Goal: Task Accomplishment & Management: Use online tool/utility

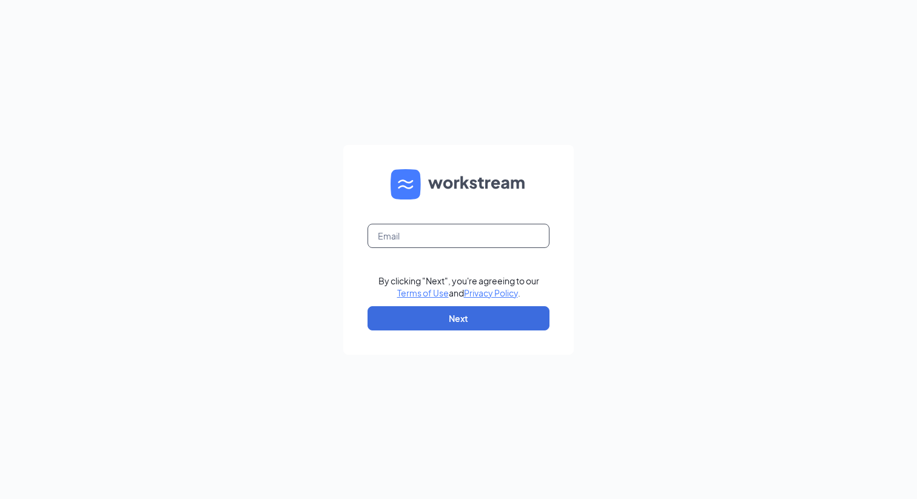
click at [502, 238] on input "text" at bounding box center [459, 236] width 182 height 24
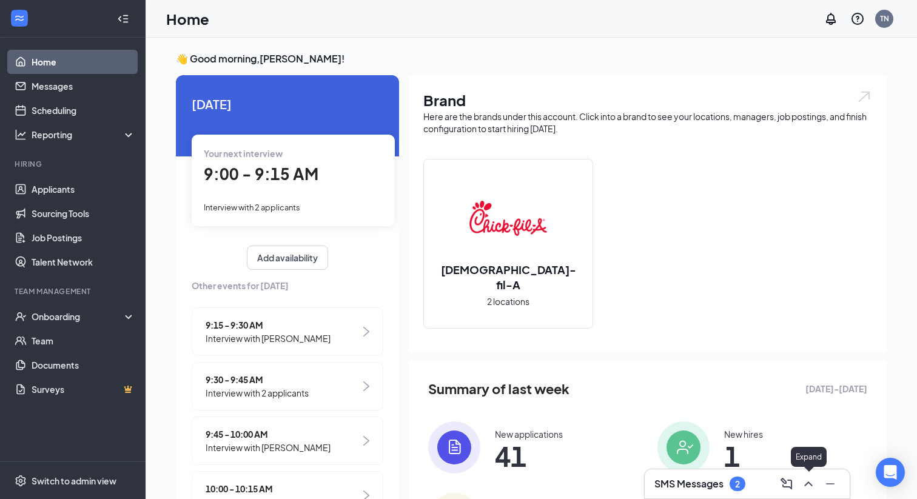
click at [814, 485] on icon "ChevronUp" at bounding box center [808, 484] width 15 height 15
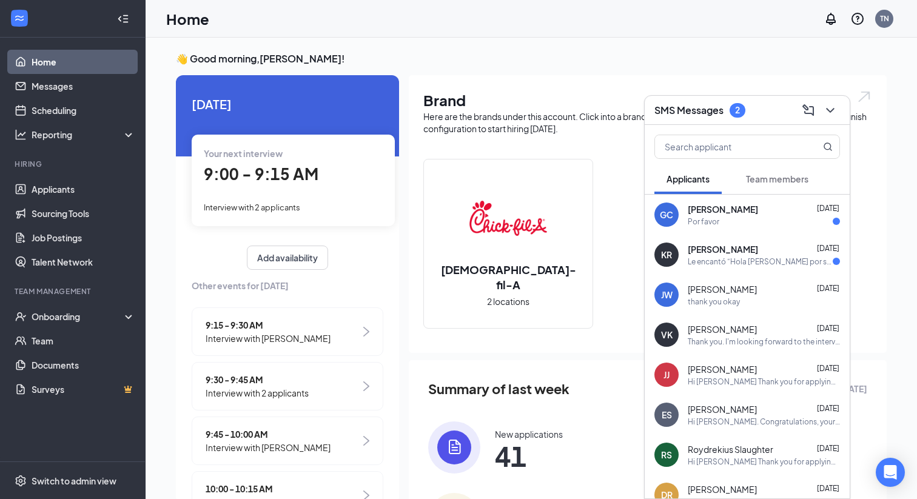
click at [737, 251] on div "[PERSON_NAME] [DATE]" at bounding box center [764, 249] width 152 height 12
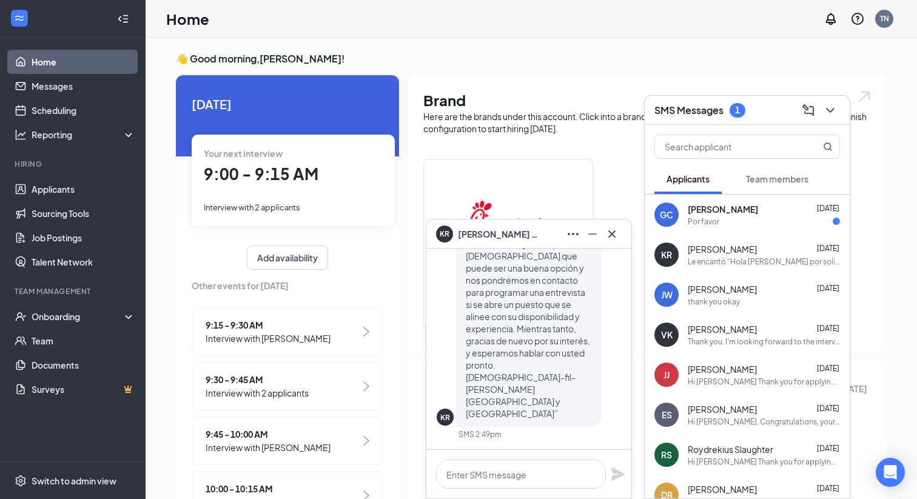
click at [733, 223] on div "Por favor" at bounding box center [764, 222] width 152 height 10
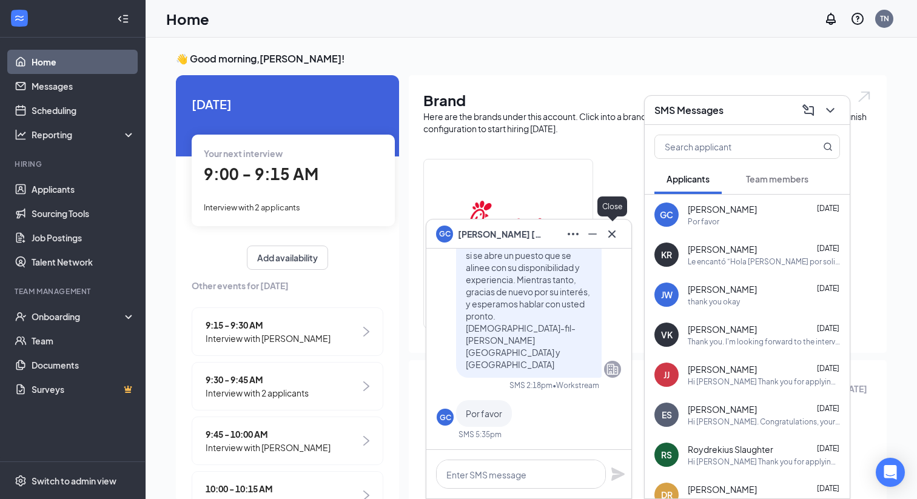
click at [616, 234] on icon "Cross" at bounding box center [612, 234] width 15 height 15
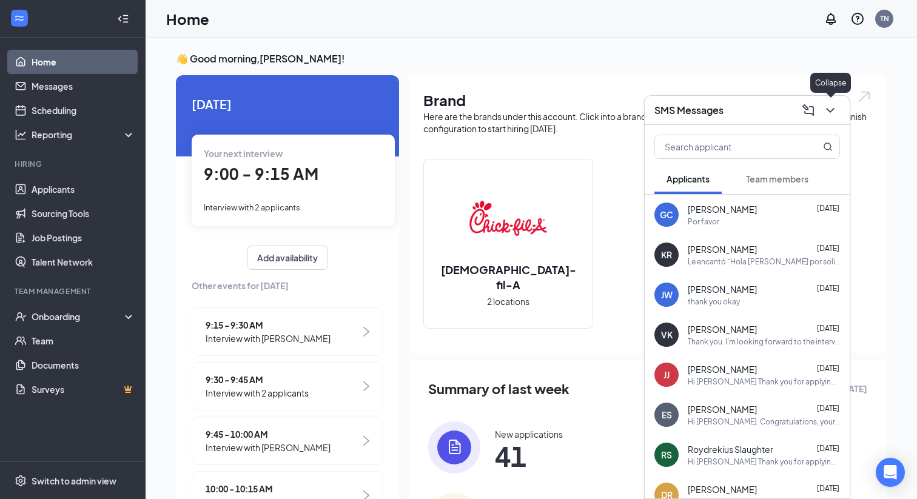
click at [833, 112] on icon "ChevronDown" at bounding box center [830, 110] width 15 height 15
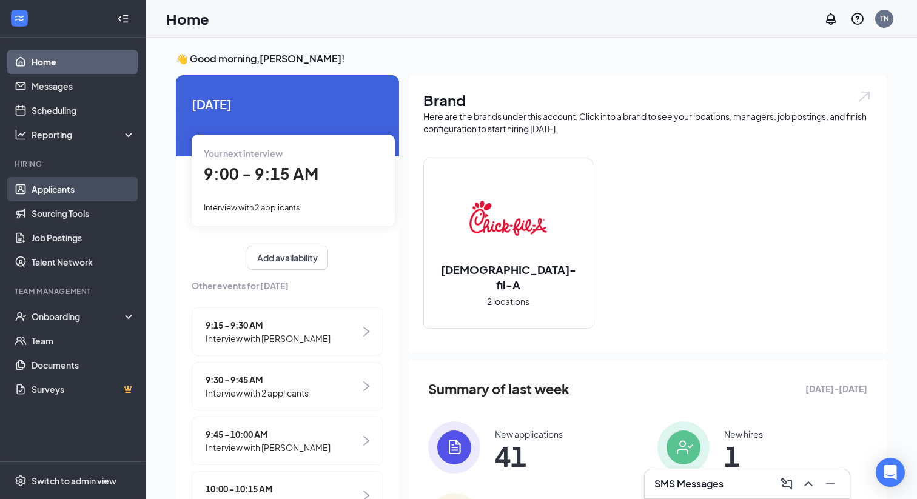
click at [39, 195] on link "Applicants" at bounding box center [84, 189] width 104 height 24
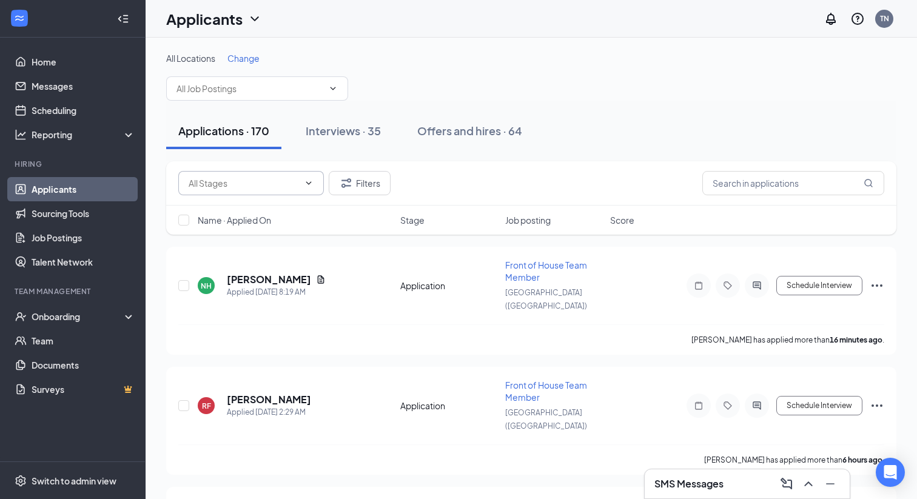
click at [267, 177] on input "text" at bounding box center [244, 183] width 110 height 13
click at [317, 142] on button "Interviews · 35" at bounding box center [344, 131] width 100 height 36
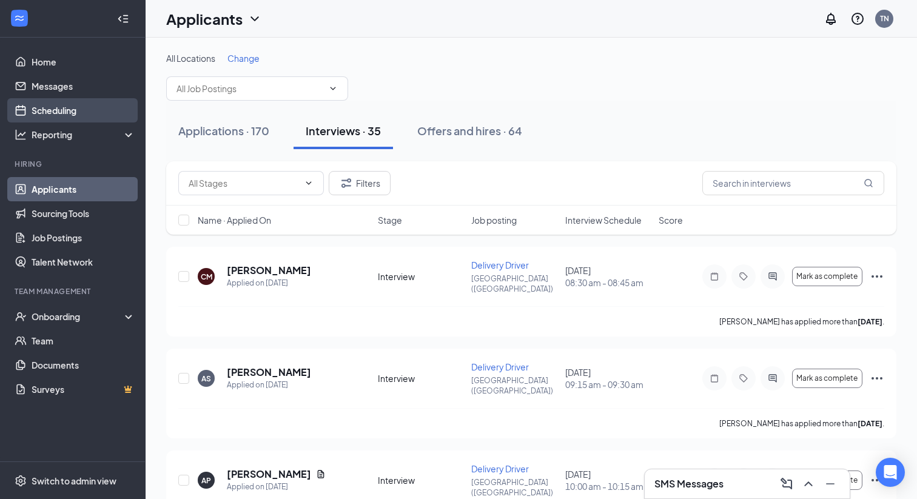
click at [64, 109] on link "Scheduling" at bounding box center [84, 110] width 104 height 24
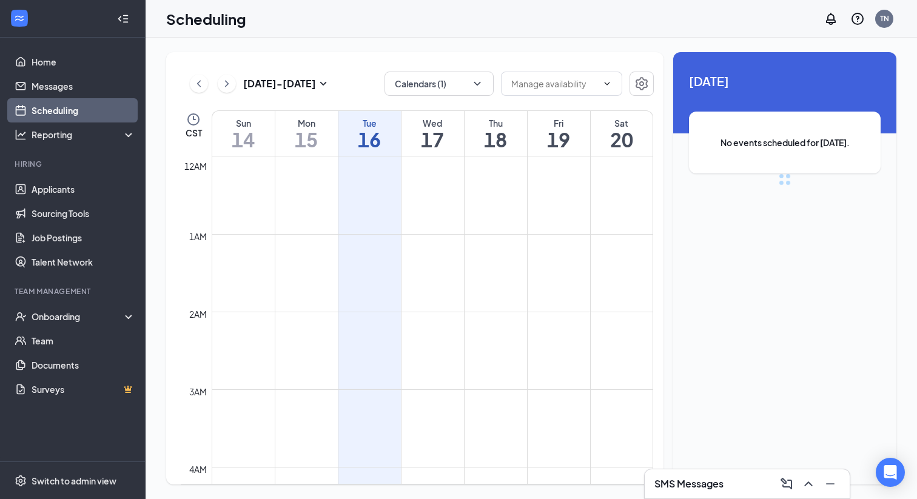
scroll to position [596, 0]
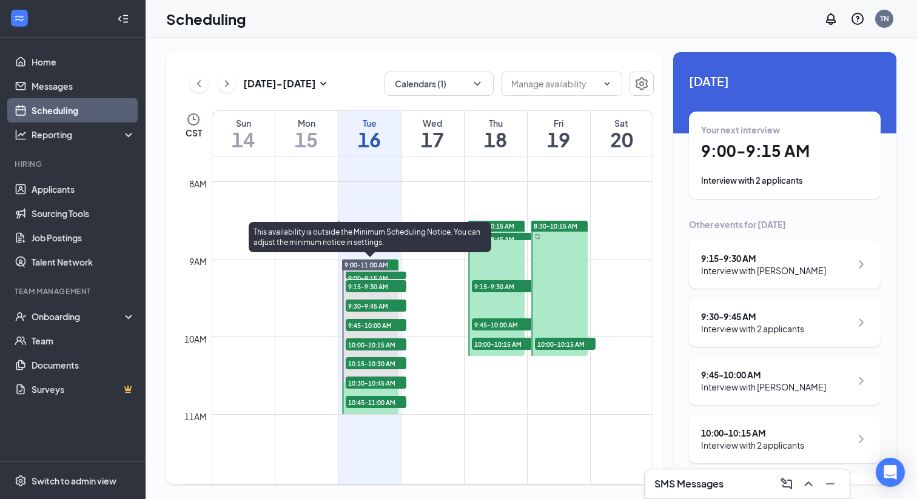
click at [396, 275] on span "9:00-9:15 AM" at bounding box center [376, 278] width 61 height 12
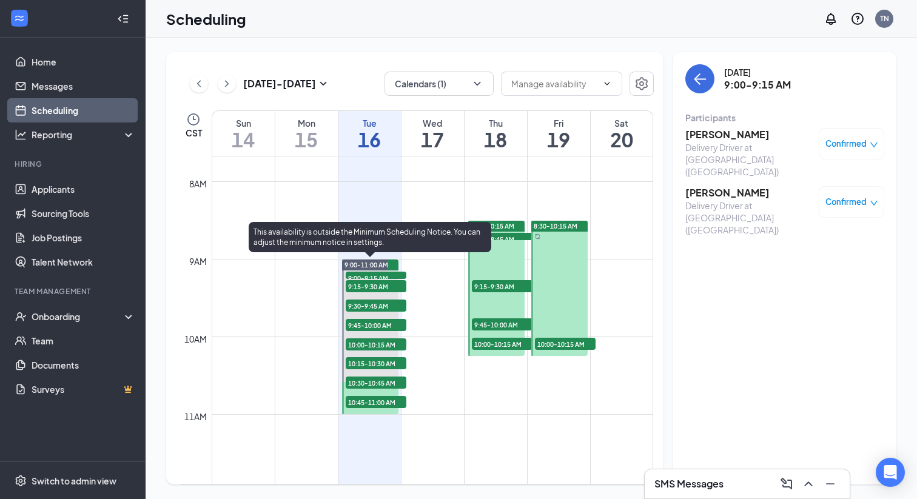
click at [393, 283] on span "9:15-9:30 AM" at bounding box center [376, 286] width 61 height 12
click at [387, 303] on span "9:30-9:45 AM" at bounding box center [376, 306] width 61 height 12
click at [383, 325] on span "9:45-10:00 AM" at bounding box center [376, 325] width 61 height 12
click at [382, 343] on span "10:00-10:15 AM" at bounding box center [376, 345] width 61 height 12
click at [381, 365] on span "10:15-10:30 AM" at bounding box center [376, 363] width 61 height 12
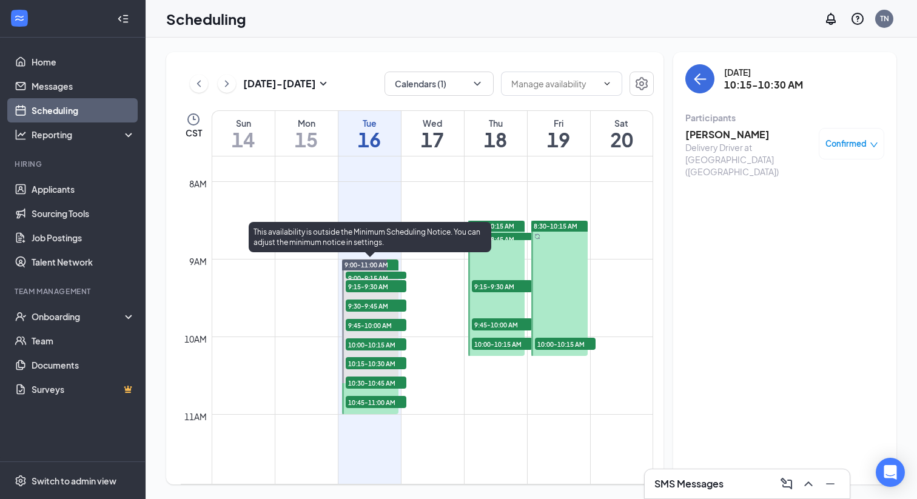
click at [379, 382] on span "10:30-10:45 AM" at bounding box center [376, 383] width 61 height 12
click at [377, 401] on span "10:45-11:00 AM" at bounding box center [376, 402] width 61 height 12
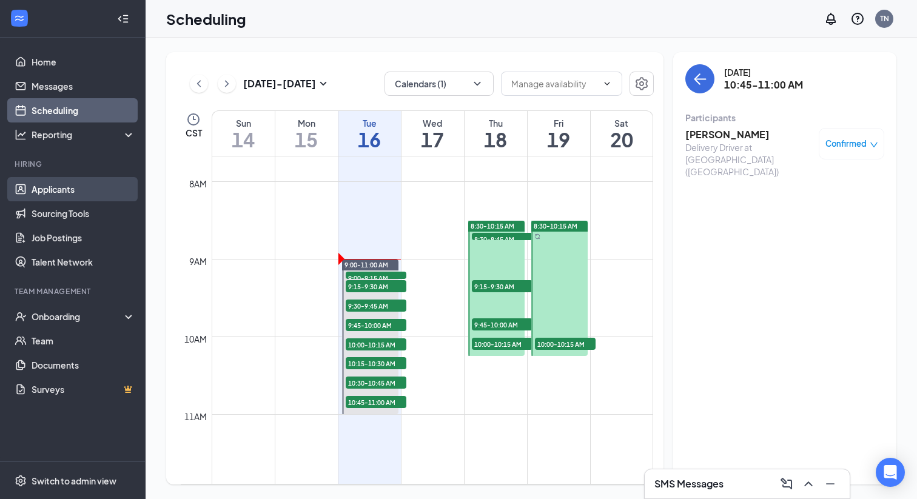
click at [47, 192] on link "Applicants" at bounding box center [84, 189] width 104 height 24
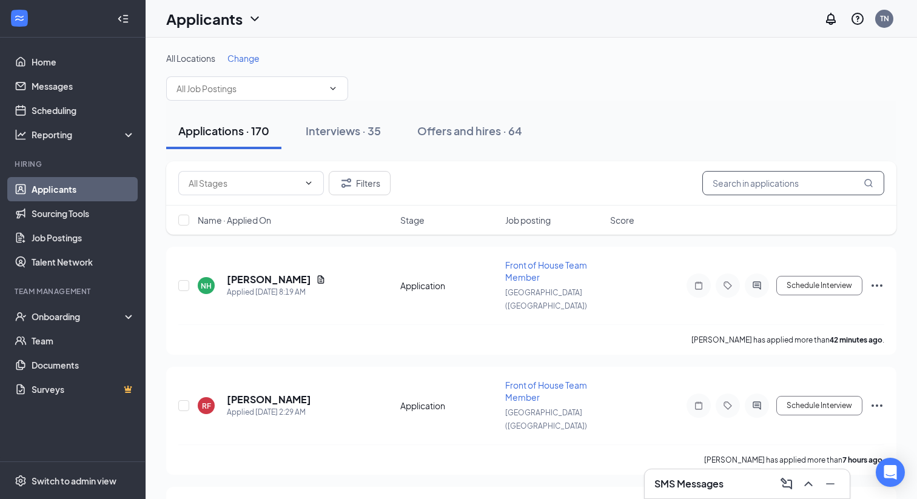
click at [774, 181] on input "text" at bounding box center [794, 183] width 182 height 24
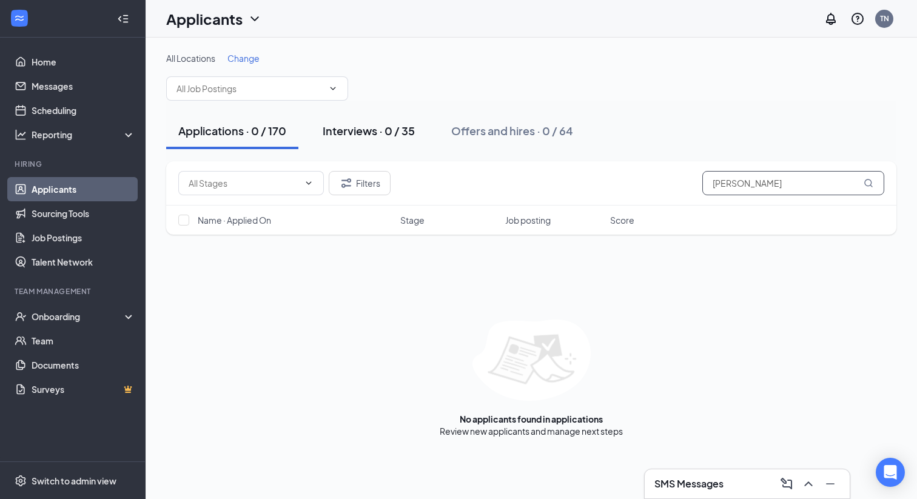
type input "[PERSON_NAME]"
click at [390, 121] on button "Interviews · 0 / 35" at bounding box center [369, 131] width 116 height 36
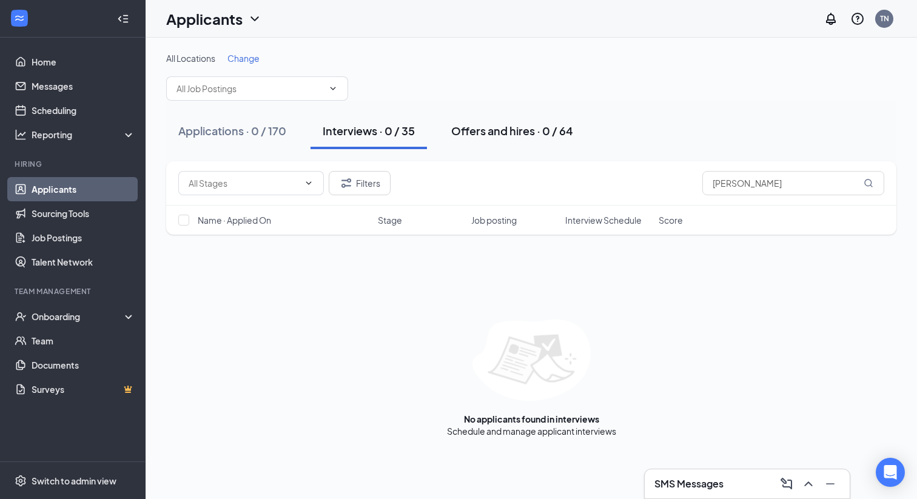
click at [469, 130] on div "Offers and hires · 0 / 64" at bounding box center [512, 130] width 122 height 15
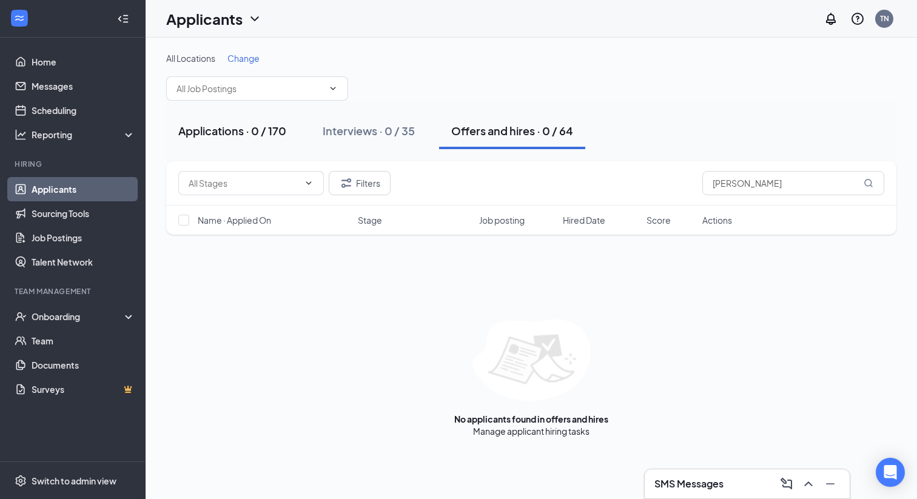
click at [233, 130] on div "Applications · 0 / 170" at bounding box center [232, 130] width 108 height 15
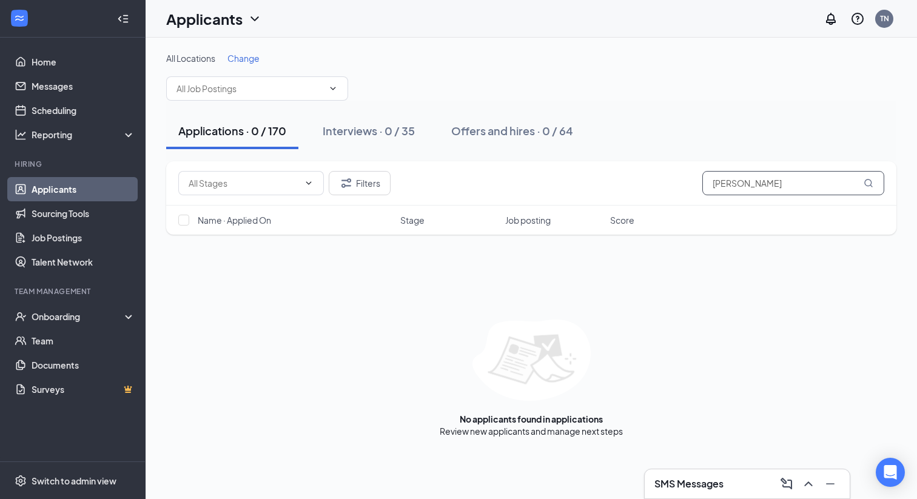
drag, startPoint x: 746, startPoint y: 184, endPoint x: 691, endPoint y: 181, distance: 55.3
click at [691, 181] on div "Filters [PERSON_NAME]" at bounding box center [531, 183] width 706 height 24
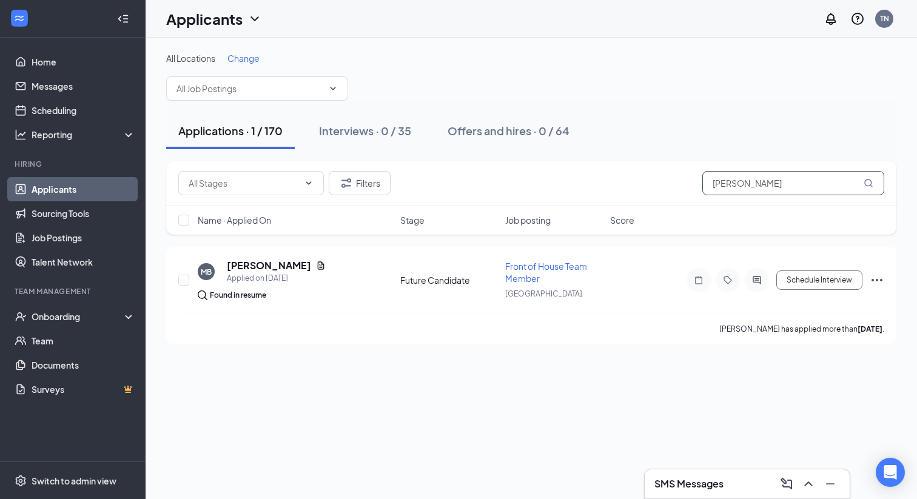
type input "[PERSON_NAME]"
